Goal: Find specific page/section

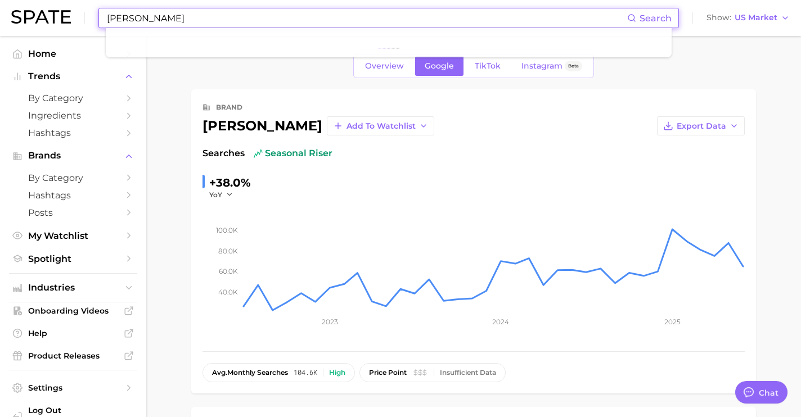
scroll to position [4230, 0]
drag, startPoint x: 366, startPoint y: 16, endPoint x: 12, endPoint y: -7, distance: 354.7
click at [12, 0] on html "[PERSON_NAME] beauty Search No results for " [PERSON_NAME] beauty " Suggest Sho…" at bounding box center [400, 208] width 801 height 417
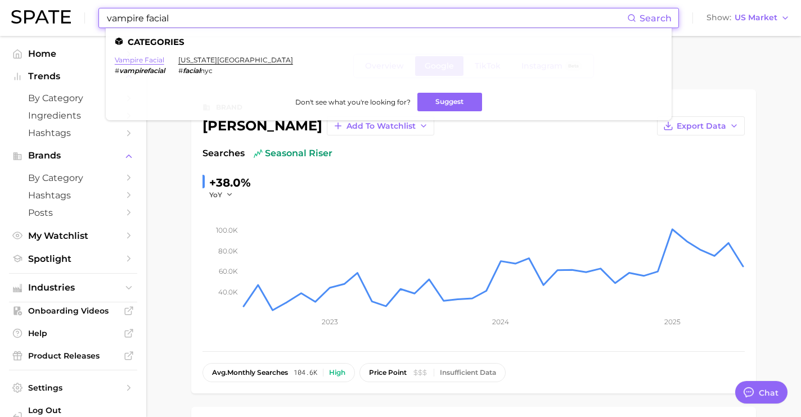
type input "vampire facial"
click at [132, 60] on link "vampire facial" at bounding box center [140, 60] width 50 height 8
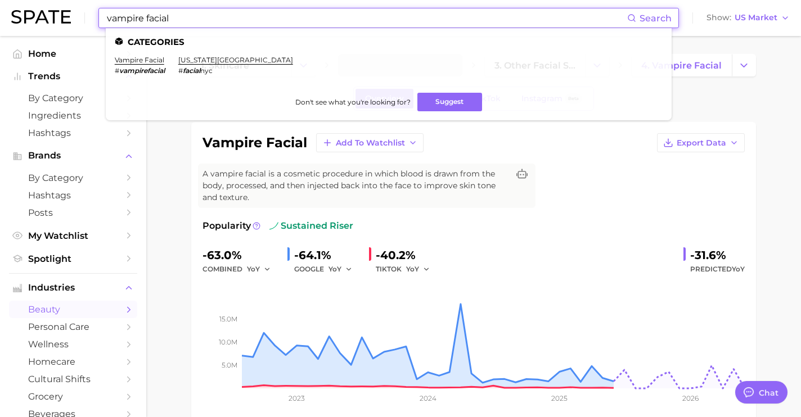
drag, startPoint x: 273, startPoint y: 23, endPoint x: 0, endPoint y: -19, distance: 276.5
click at [0, 0] on html "vampire facial Search Categories vampire facial # vampirefacial [US_STATE] city…" at bounding box center [400, 208] width 801 height 417
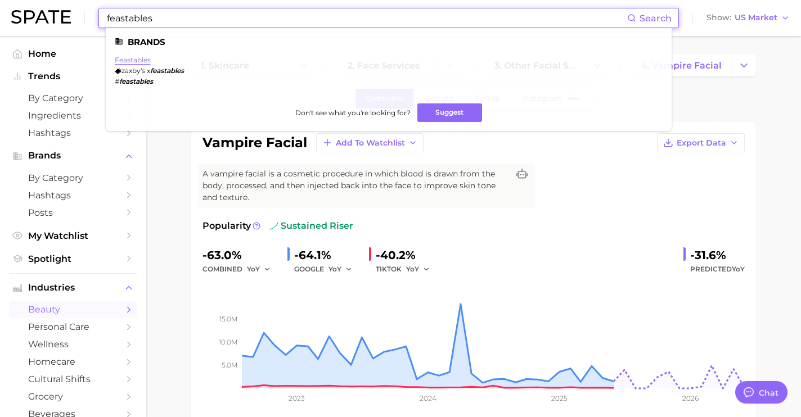
type input "feastables"
click at [148, 56] on link "feastables" at bounding box center [133, 60] width 36 height 8
